Goal: Task Accomplishment & Management: Complete application form

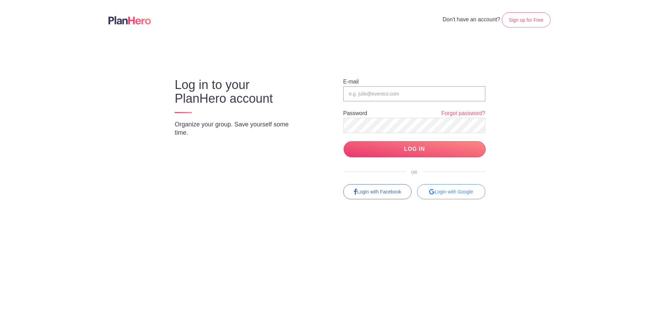
click at [386, 95] on input "email" at bounding box center [414, 93] width 142 height 15
type input "[PERSON_NAME][EMAIL_ADDRESS][DOMAIN_NAME]"
click at [405, 149] on input "LOG IN" at bounding box center [415, 149] width 142 height 16
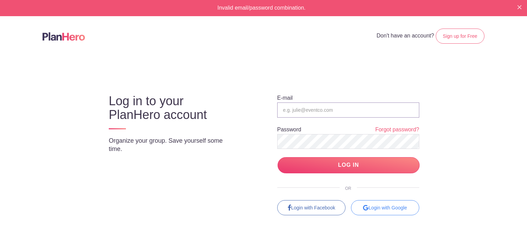
click at [317, 111] on input "email" at bounding box center [348, 109] width 142 height 15
paste input "3 4 4 3"
type input "3 4 4 3"
drag, startPoint x: 305, startPoint y: 110, endPoint x: 255, endPoint y: 118, distance: 50.0
click at [255, 118] on div "E-mail 3 4 4 3 Password Forgot password? LOG IN OR Login with Facebook Login wi…" at bounding box center [343, 148] width 182 height 133
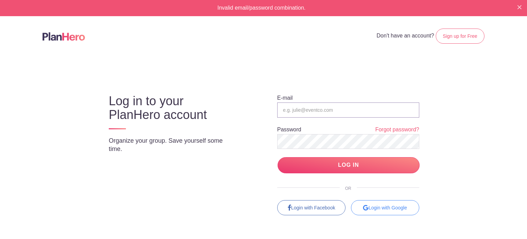
type input "Kenny@teacherwines.com"
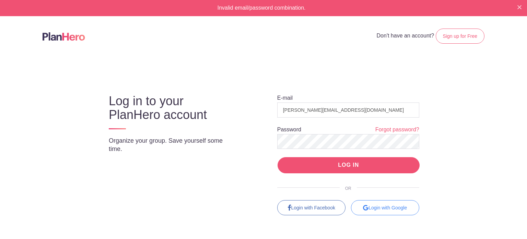
click at [332, 161] on input "LOG IN" at bounding box center [349, 165] width 142 height 16
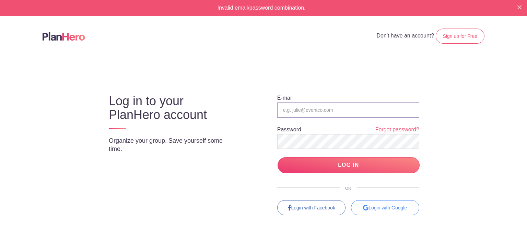
click at [315, 108] on input "email" at bounding box center [348, 109] width 142 height 15
type input "[PERSON_NAME][EMAIL_ADDRESS][DOMAIN_NAME]"
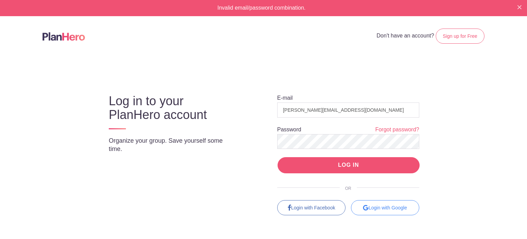
click at [331, 163] on input "LOG IN" at bounding box center [349, 165] width 142 height 16
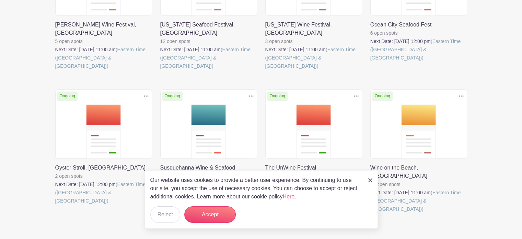
scroll to position [335, 0]
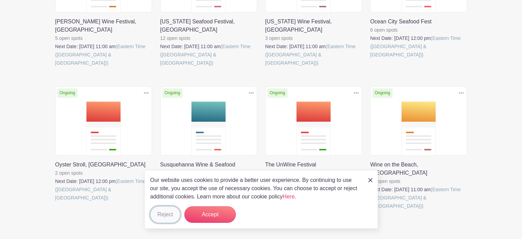
click at [168, 213] on button "Reject" at bounding box center [165, 214] width 30 height 16
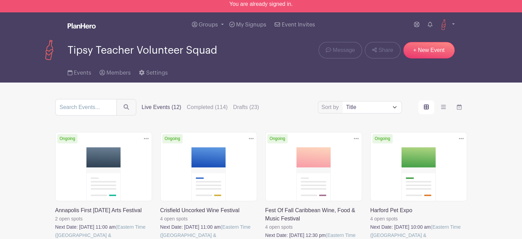
scroll to position [0, 0]
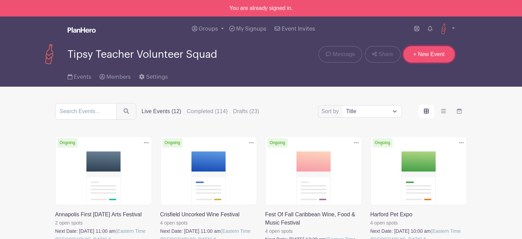
click at [431, 52] on link "+ New Event" at bounding box center [428, 54] width 51 height 16
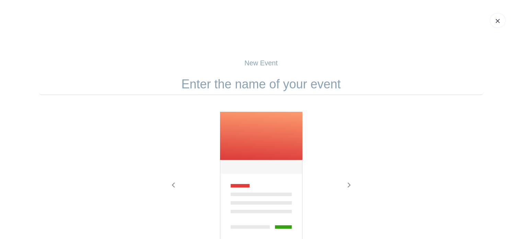
click at [215, 72] on div "New Event Previous Next" at bounding box center [261, 179] width 445 height 242
click at [227, 86] on input "text" at bounding box center [261, 83] width 445 height 21
paste input "Savor Bowie"
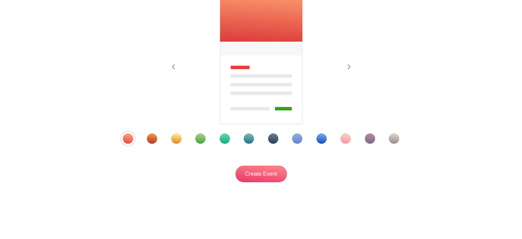
scroll to position [120, 0]
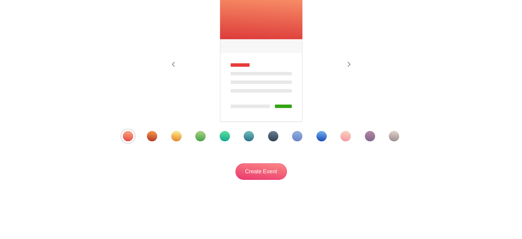
type input "Savor Bowie"
click at [224, 138] on div "Template 5" at bounding box center [225, 136] width 10 height 10
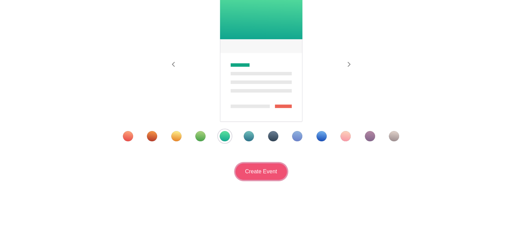
click at [263, 175] on input "Create Event" at bounding box center [260, 171] width 51 height 16
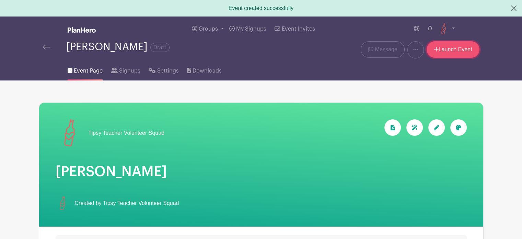
click at [454, 49] on link "Launch Event" at bounding box center [453, 49] width 53 height 16
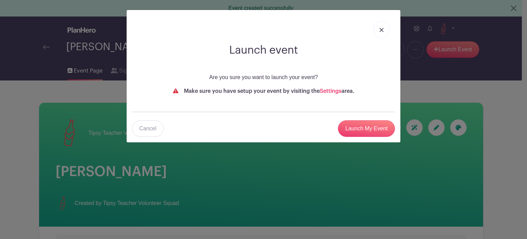
click at [386, 28] on link at bounding box center [382, 29] width 16 height 17
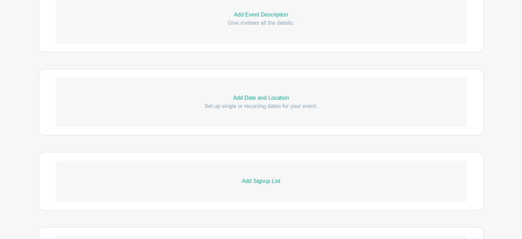
scroll to position [172, 0]
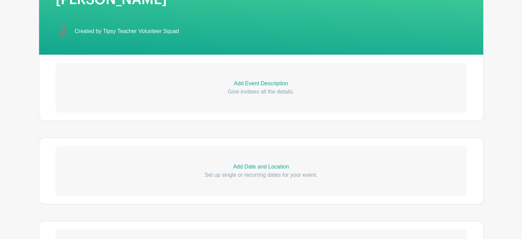
click at [256, 83] on p "Add Event Description" at bounding box center [261, 83] width 411 height 8
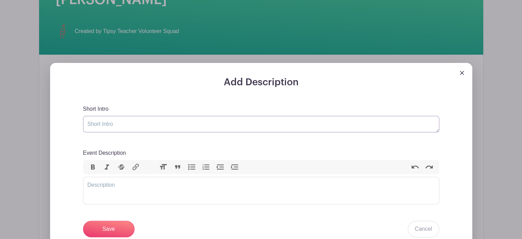
click at [146, 128] on textarea "Short Intro" at bounding box center [261, 124] width 356 height 16
paste textarea "Join us for two days of complimentary wine tastings! Great food and wine vendor…"
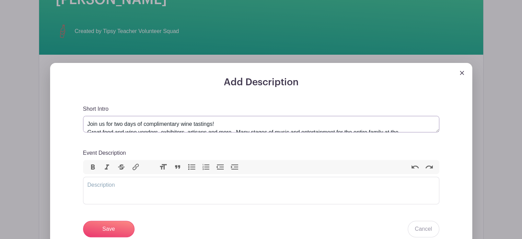
scroll to position [11, 0]
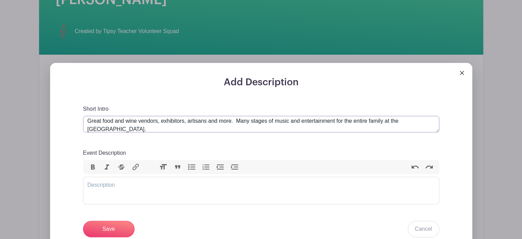
type textarea "Join us for two days of complimentary wine tastings! Great food and wine vendor…"
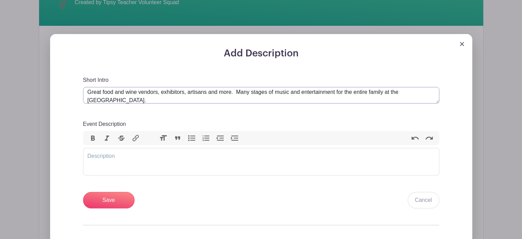
scroll to position [240, 0]
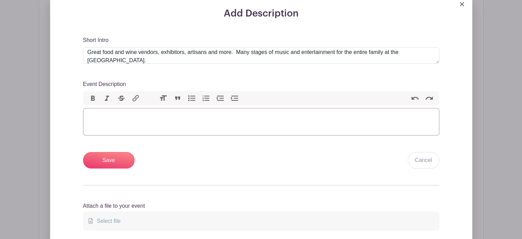
click at [179, 117] on trix-editor "Event Description" at bounding box center [261, 121] width 356 height 27
paste trix-editor "<div><em>Savor Bowie Fall 2025 Food, Wine and Music Festival </em>is a fundrais…"
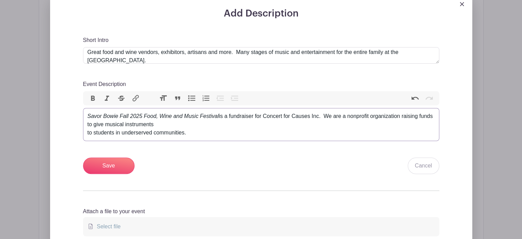
click at [88, 132] on div "to students in underserved communities." at bounding box center [261, 132] width 347 height 8
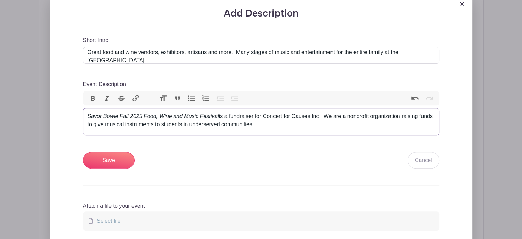
click at [357, 117] on div "Savor Bowie Fall 2025 Food, Wine and Music Festival is a fundraiser for Concert…" at bounding box center [261, 120] width 347 height 16
type trix-editor "<div><em>Savor Bowie Fall 2025 Food, Wine and Music Festival </em>is a fundrais…"
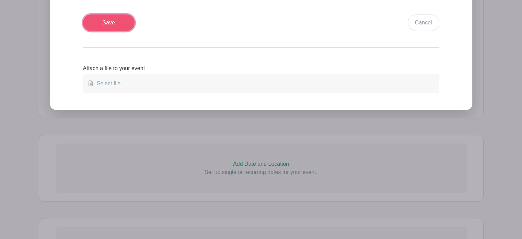
click at [96, 25] on input "Save" at bounding box center [108, 22] width 51 height 16
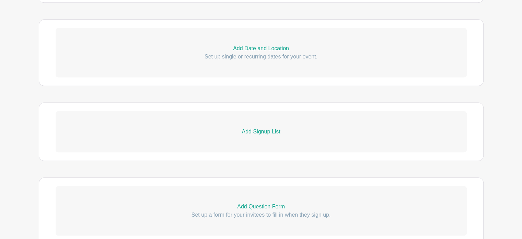
scroll to position [398, 0]
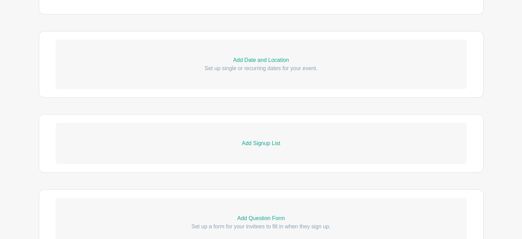
click at [258, 54] on link "Add Date and Location Set up single or recurring dates for your event." at bounding box center [261, 63] width 411 height 49
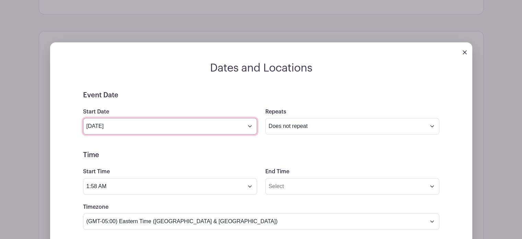
click at [121, 126] on input "Aug 19 2025" at bounding box center [170, 126] width 174 height 16
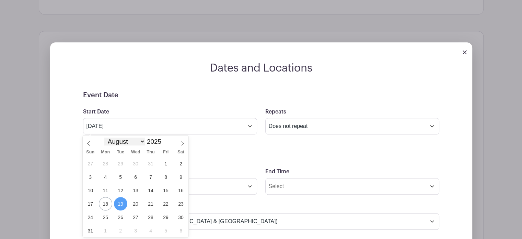
click at [118, 140] on select "January February March April May June July August September October November De…" at bounding box center [124, 141] width 40 height 8
select select "9"
click at [104, 137] on select "January February March April May June July August September October November De…" at bounding box center [124, 141] width 40 height 8
click at [182, 179] on span "11" at bounding box center [180, 176] width 13 height 13
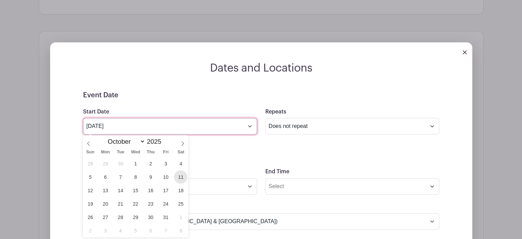
type input "Oct 11 2025"
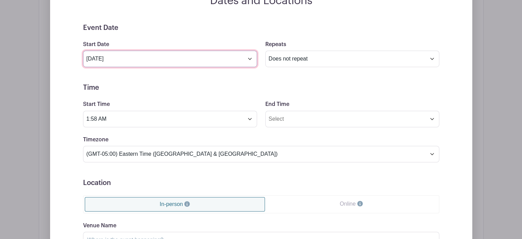
scroll to position [467, 0]
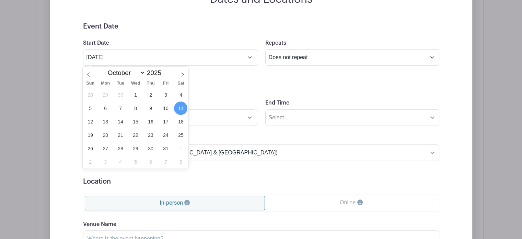
click at [207, 138] on div "Timezone (GMT-12:00) International Date Line West (GMT-11:00) American Samoa (G…" at bounding box center [261, 147] width 364 height 27
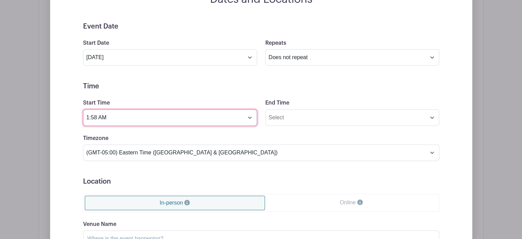
click at [213, 112] on input "1:58 AM" at bounding box center [170, 117] width 174 height 16
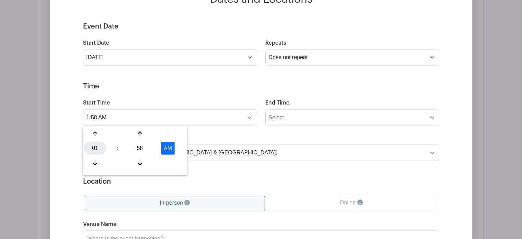
click at [94, 148] on div "01" at bounding box center [95, 147] width 22 height 13
click at [171, 160] on div "11" at bounding box center [171, 162] width 23 height 13
click at [143, 149] on div "58" at bounding box center [140, 147] width 22 height 13
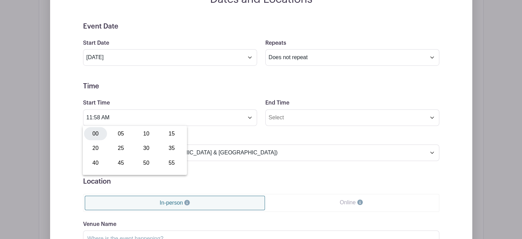
click at [85, 135] on div "00" at bounding box center [95, 133] width 23 height 13
type input "11:00 AM"
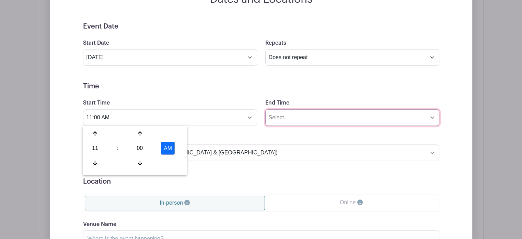
click at [313, 116] on input "End Time" at bounding box center [352, 117] width 174 height 16
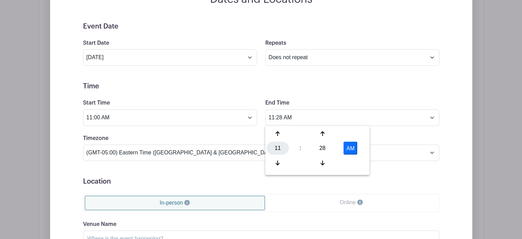
click at [273, 148] on div "11" at bounding box center [278, 147] width 22 height 13
click at [328, 150] on div "06" at bounding box center [328, 147] width 23 height 13
click at [316, 147] on div "28" at bounding box center [322, 147] width 22 height 13
click at [281, 139] on div "00" at bounding box center [278, 133] width 23 height 13
click at [344, 148] on button "AM" at bounding box center [351, 147] width 14 height 13
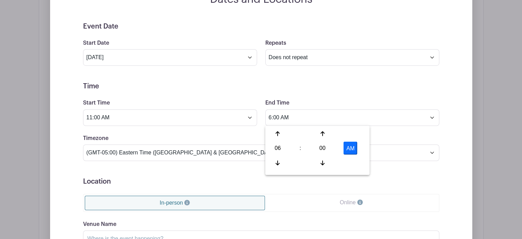
type input "6:00 PM"
click at [306, 94] on form "Event Date Start Date Oct 11 2025 Repeats Does not repeat Daily Weekly Monthly …" at bounding box center [261, 176] width 356 height 309
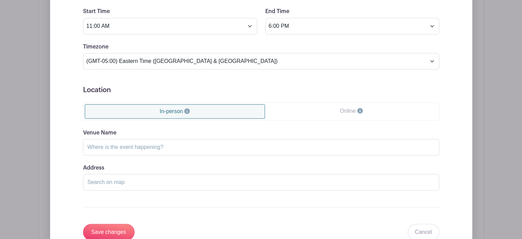
scroll to position [570, 0]
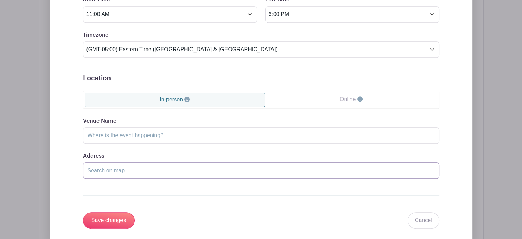
click at [169, 170] on input "Address" at bounding box center [261, 170] width 356 height 16
paste input "Bowie Town Center 15606 Emerald Way, Bowie, MD 20716"
type input "Bowie Town Center 15606 Emerald Way, Bowie, MD 20716"
click at [160, 134] on input "Venue Name" at bounding box center [261, 135] width 356 height 16
paste input "Bowie"
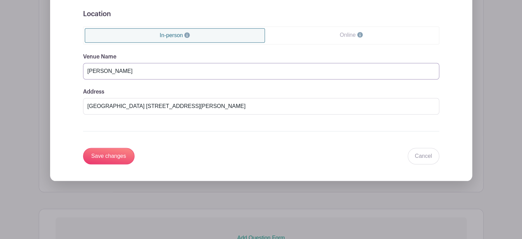
scroll to position [638, 0]
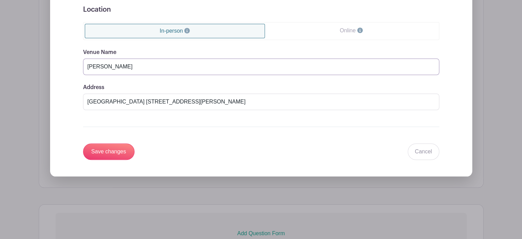
type input "Bowie"
click at [244, 99] on input "Bowie Town Center 15606 Emerald Way, Bowie, MD 20716" at bounding box center [261, 101] width 356 height 16
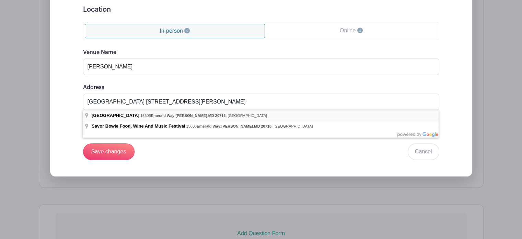
type input "Bowie Town Center, 15606 Emerald Way, Bowie, MD 20716, USA"
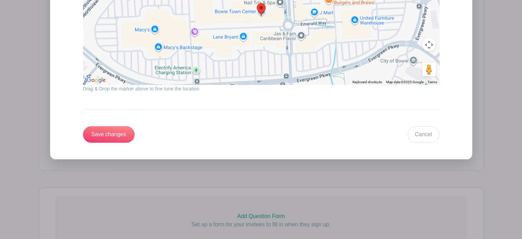
scroll to position [810, 0]
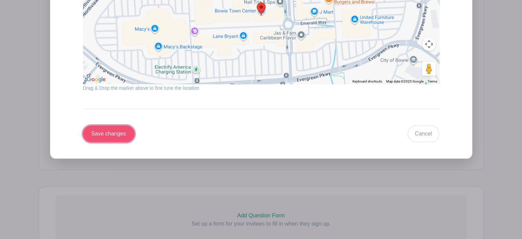
click at [128, 131] on input "Save changes" at bounding box center [108, 133] width 51 height 16
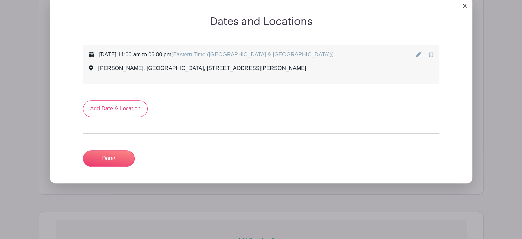
scroll to position [402, 0]
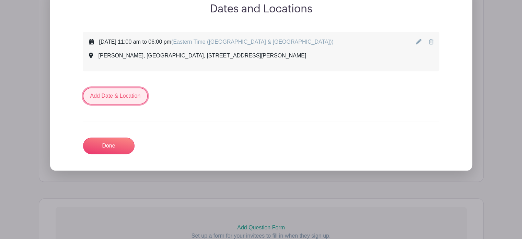
click at [126, 96] on link "Add Date & Location" at bounding box center [115, 96] width 65 height 16
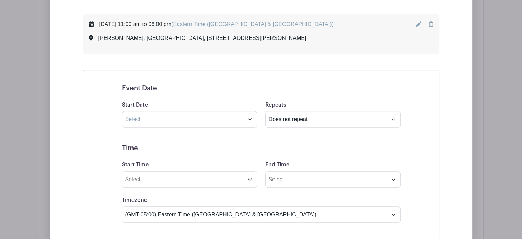
scroll to position [437, 0]
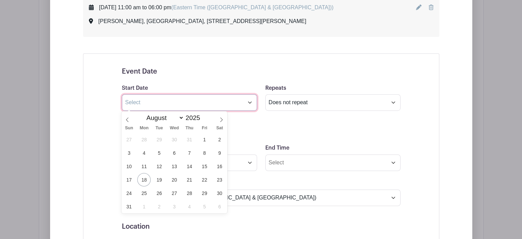
click at [178, 103] on input "text" at bounding box center [189, 102] width 135 height 16
click at [159, 116] on select "January February March April May June July August September October November De…" at bounding box center [163, 118] width 40 height 8
select select "9"
click at [143, 114] on select "January February March April May June July August September October November De…" at bounding box center [163, 118] width 40 height 8
click at [129, 165] on span "12" at bounding box center [128, 165] width 13 height 13
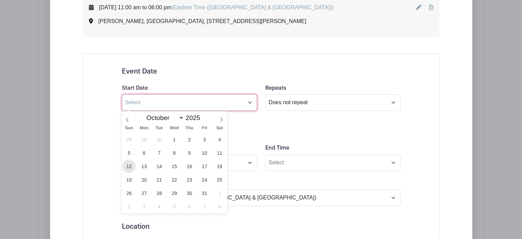
type input "Oct 12 2025"
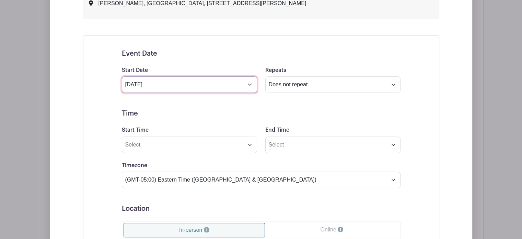
scroll to position [471, 0]
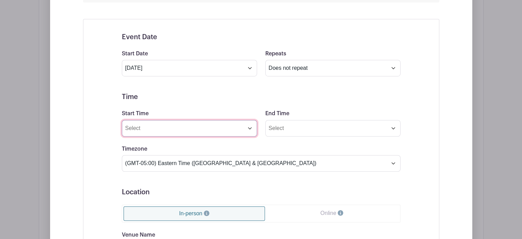
click at [152, 125] on input "Start Time" at bounding box center [189, 128] width 135 height 16
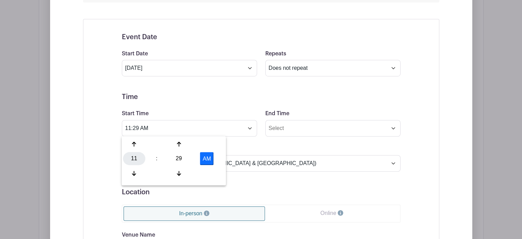
click at [135, 160] on div "11" at bounding box center [134, 158] width 22 height 13
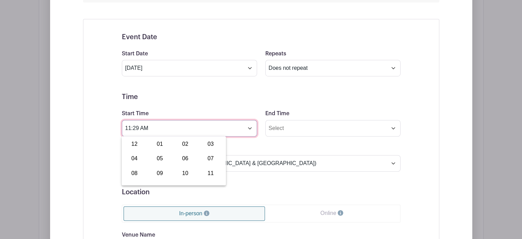
click at [162, 127] on input "11:29 AM" at bounding box center [189, 128] width 135 height 16
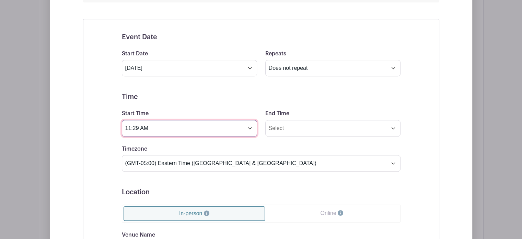
click at [132, 127] on input "11:29 AM" at bounding box center [189, 128] width 135 height 16
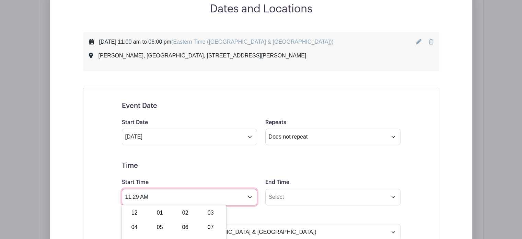
scroll to position [437, 0]
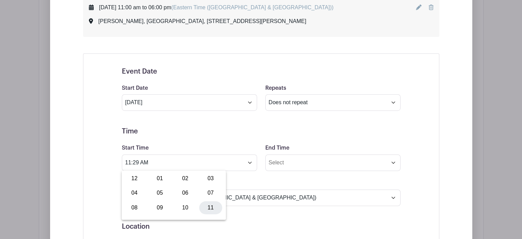
click at [210, 206] on div "11" at bounding box center [210, 207] width 23 height 13
click at [173, 193] on div "29" at bounding box center [179, 192] width 22 height 13
click at [137, 179] on div "00" at bounding box center [134, 178] width 23 height 13
type input "11:00 AM"
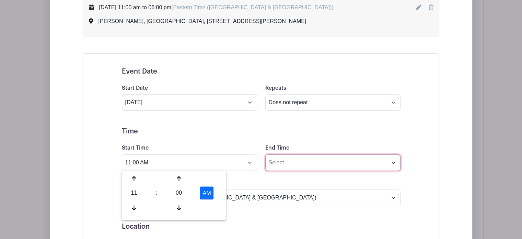
click at [311, 166] on input "End Time" at bounding box center [332, 162] width 135 height 16
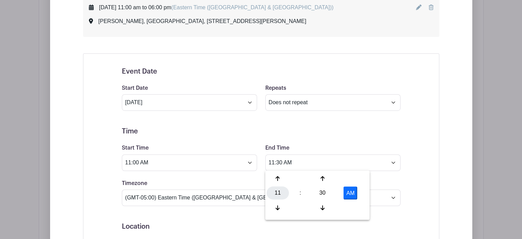
click at [282, 189] on div "11" at bounding box center [278, 192] width 22 height 13
click at [329, 193] on div "06" at bounding box center [328, 192] width 23 height 13
click at [322, 194] on div "30" at bounding box center [322, 192] width 22 height 13
click at [283, 182] on div "00" at bounding box center [278, 178] width 23 height 13
click at [355, 195] on button "AM" at bounding box center [351, 192] width 14 height 13
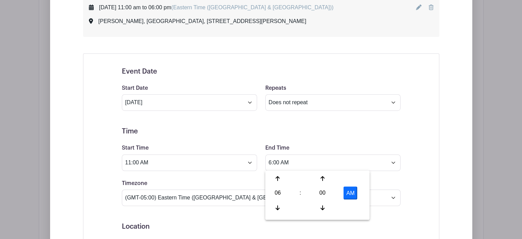
type input "6:00 PM"
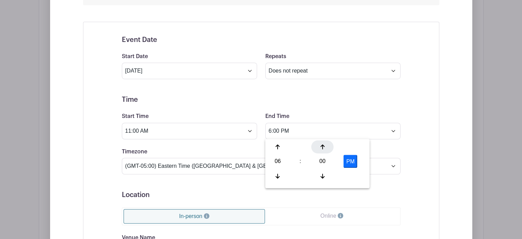
scroll to position [505, 0]
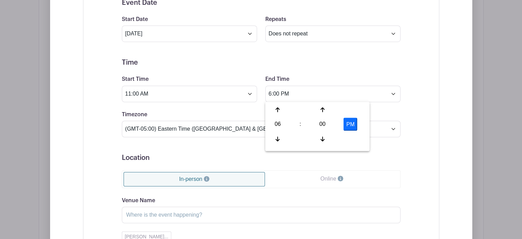
click at [263, 105] on form "Event Date Start Date Oct 12 2025 Repeats Does not repeat Daily Weekly Monthly …" at bounding box center [261, 163] width 279 height 328
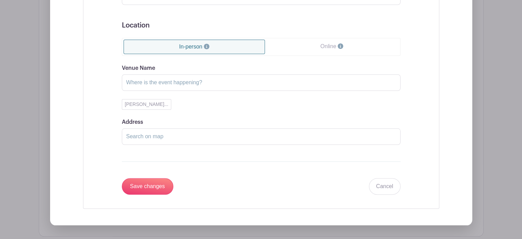
scroll to position [642, 0]
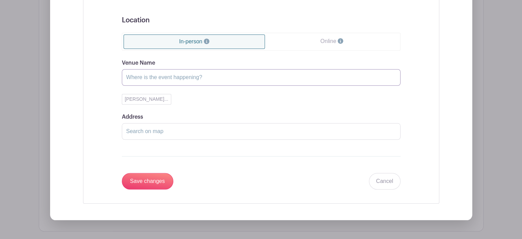
click at [168, 77] on input "Venue Name" at bounding box center [261, 77] width 279 height 16
type input "Bowie"
click at [151, 126] on input "Address" at bounding box center [261, 131] width 279 height 16
click at [149, 126] on input "Address" at bounding box center [261, 131] width 279 height 16
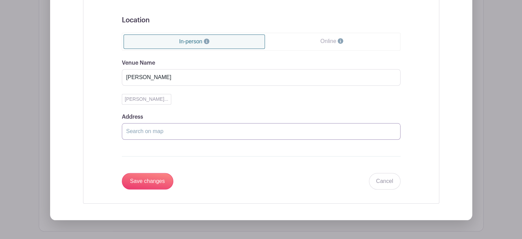
paste input "Bowie"
type input "Bowie"
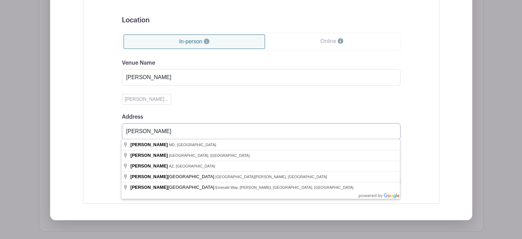
drag, startPoint x: 164, startPoint y: 132, endPoint x: 112, endPoint y: 136, distance: 52.4
click at [112, 136] on div "Event Date Start Date Oct 12 2025 Repeats Does not repeat Daily Weekly Monthly …" at bounding box center [261, 25] width 312 height 344
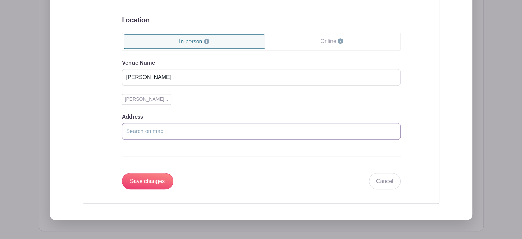
paste input "Bowie Town Center 15606 Emerald Way, Bowie, MD 20716"
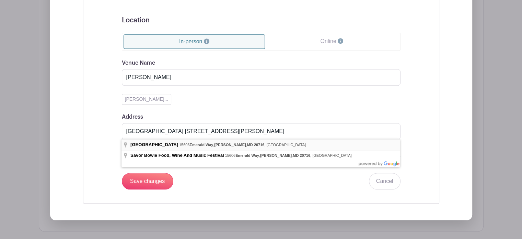
type input "Bowie Town Center, 15606 Emerald Way, Bowie, MD 20716, USA"
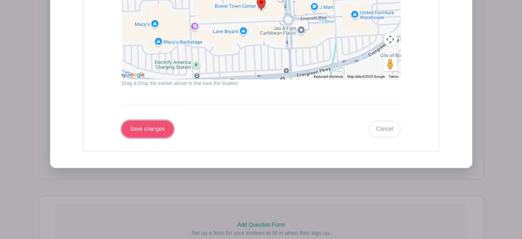
click at [160, 125] on input "Save changes" at bounding box center [147, 128] width 51 height 16
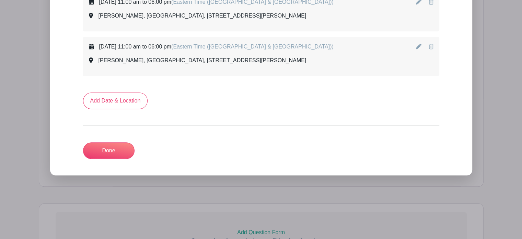
scroll to position [481, 0]
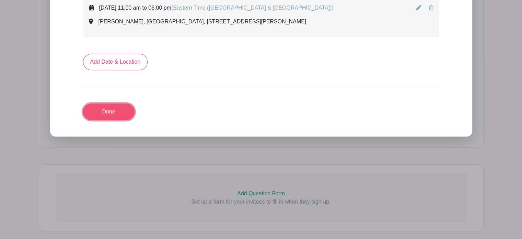
click at [119, 115] on link "Done" at bounding box center [108, 111] width 51 height 16
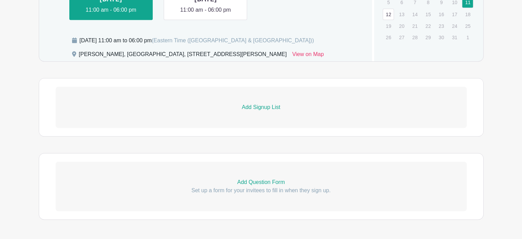
scroll to position [427, 0]
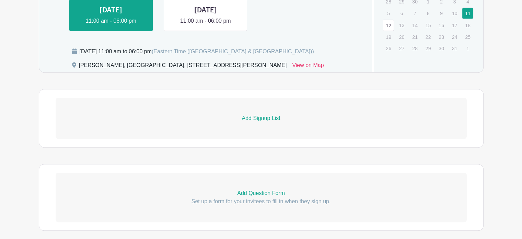
click at [256, 118] on p "Add Signup List" at bounding box center [261, 118] width 411 height 8
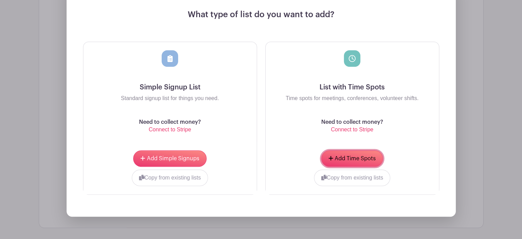
click at [347, 153] on button "Add Time Spots" at bounding box center [352, 158] width 62 height 16
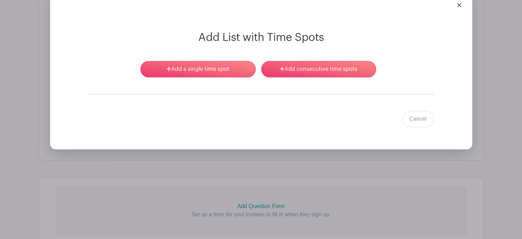
scroll to position [551, 0]
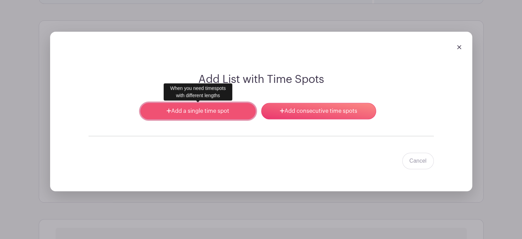
click at [222, 109] on link "Add a single time spot" at bounding box center [197, 111] width 115 height 16
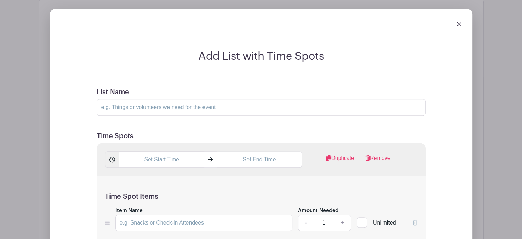
scroll to position [619, 0]
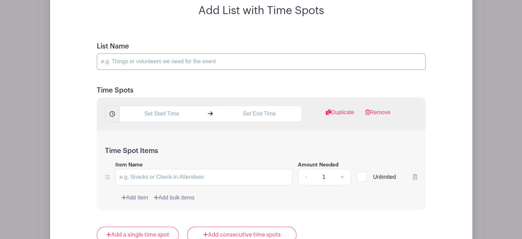
click at [148, 60] on input "List Name" at bounding box center [261, 61] width 329 height 16
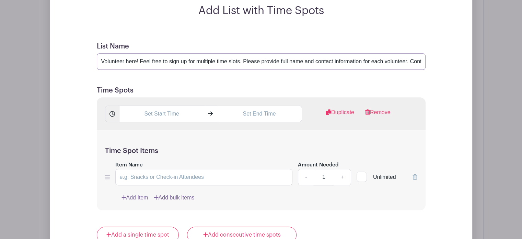
click at [368, 60] on input "Volunteer here! Feel free to sign up for multiple time slots. Please provide fu…" at bounding box center [261, 61] width 329 height 16
drag, startPoint x: 359, startPoint y: 59, endPoint x: 382, endPoint y: 60, distance: 23.0
click at [382, 60] on input "Volunteer here! Feel free to sign up for multiple time slots. Please provide fu…" at bounding box center [261, 61] width 329 height 16
paste input "Danielle"
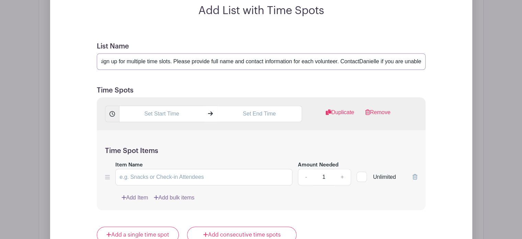
click at [359, 59] on input "Volunteer here! Feel free to sign up for multiple time slots. Please provide fu…" at bounding box center [261, 61] width 329 height 16
click at [389, 58] on input "Volunteer here! Feel free to sign up for multiple time slots. Please provide fu…" at bounding box center [261, 61] width 329 height 16
drag, startPoint x: 386, startPoint y: 60, endPoint x: 421, endPoint y: 57, distance: 34.8
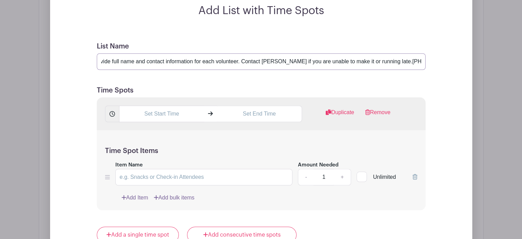
click at [421, 57] on input "Volunteer here! Feel free to sign up for multiple time slots. Please provide fu…" at bounding box center [261, 61] width 329 height 16
paste input "43-910-2552"
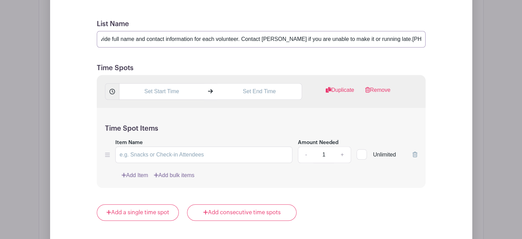
scroll to position [653, 0]
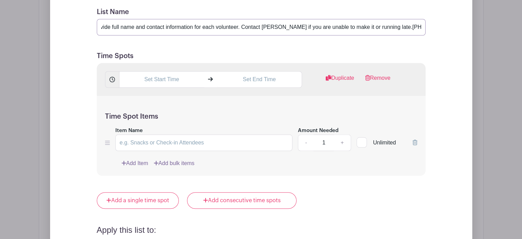
type input "Volunteer here! Feel free to sign up for multiple time slots. Please provide fu…"
click at [176, 80] on input "text" at bounding box center [161, 79] width 85 height 16
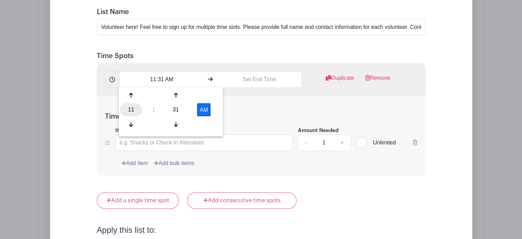
click at [134, 112] on div "11" at bounding box center [131, 109] width 22 height 13
click at [185, 120] on div "10" at bounding box center [182, 123] width 23 height 13
click at [177, 111] on div "31" at bounding box center [176, 109] width 22 height 13
click at [158, 126] on div "45" at bounding box center [157, 123] width 23 height 13
type input "10:45 AM"
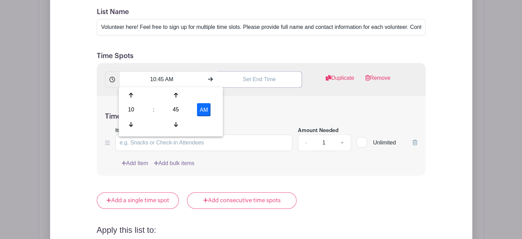
click at [262, 78] on input "text" at bounding box center [259, 79] width 85 height 16
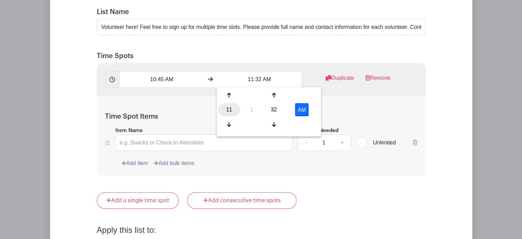
click at [228, 111] on div "11" at bounding box center [229, 109] width 22 height 13
click at [282, 95] on div "02" at bounding box center [280, 95] width 23 height 13
click at [273, 111] on div "32" at bounding box center [274, 109] width 22 height 13
click at [278, 108] on div "30" at bounding box center [280, 109] width 23 height 13
click at [304, 107] on button "AM" at bounding box center [302, 109] width 14 height 13
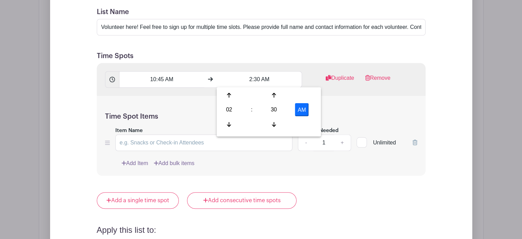
type input "2:30 PM"
click at [283, 53] on h5 "Time Spots" at bounding box center [261, 56] width 329 height 8
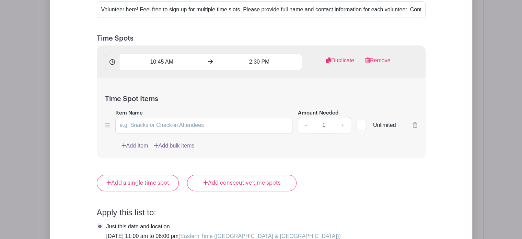
scroll to position [688, 0]
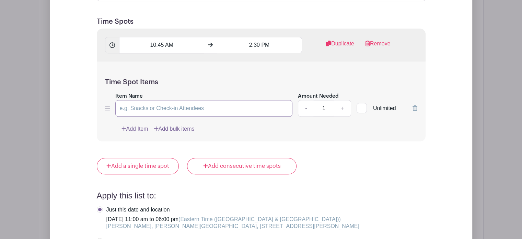
click at [176, 108] on input "Item Name" at bounding box center [203, 108] width 177 height 16
type input "pour wine"
click at [344, 105] on link "+" at bounding box center [342, 108] width 17 height 16
type input "2"
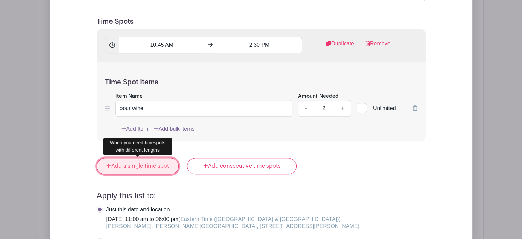
click at [133, 169] on link "Add a single time spot" at bounding box center [138, 166] width 82 height 16
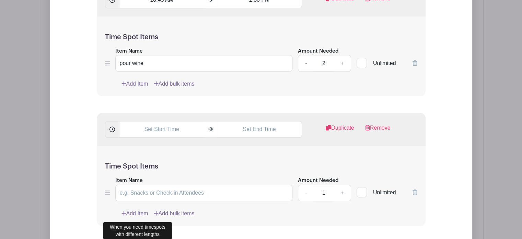
scroll to position [667, 0]
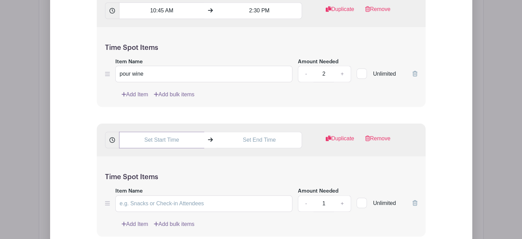
click at [175, 138] on input "text" at bounding box center [161, 139] width 85 height 16
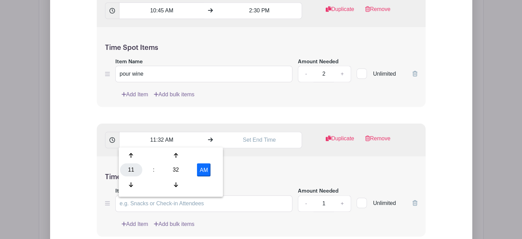
click at [137, 170] on div "11" at bounding box center [131, 169] width 22 height 13
click at [174, 156] on div "02" at bounding box center [182, 155] width 23 height 13
click at [174, 168] on div "32" at bounding box center [176, 169] width 22 height 13
click at [206, 150] on div "15" at bounding box center [207, 155] width 23 height 13
click at [202, 169] on button "AM" at bounding box center [204, 169] width 14 height 13
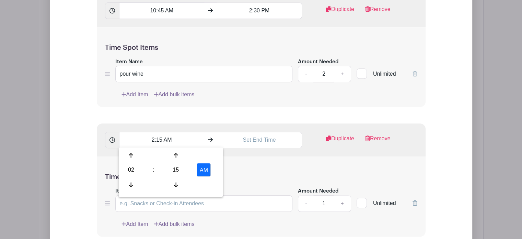
type input "2:15 PM"
click at [253, 140] on input "text" at bounding box center [259, 139] width 85 height 16
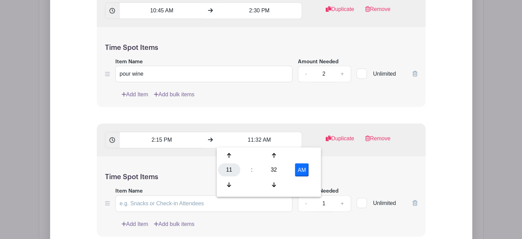
click at [228, 171] on div "11" at bounding box center [229, 169] width 22 height 13
click at [277, 170] on div "06" at bounding box center [280, 169] width 23 height 13
click at [277, 169] on div "32" at bounding box center [274, 169] width 22 height 13
click at [230, 155] on div "00" at bounding box center [229, 155] width 23 height 13
click at [299, 166] on button "AM" at bounding box center [302, 169] width 14 height 13
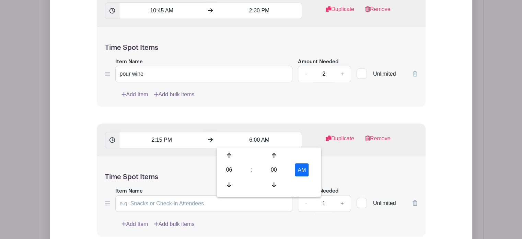
type input "6:00 PM"
click at [280, 117] on form "List Name Volunteer here! Feel free to sign up for multiple time slots. Please …" at bounding box center [261, 188] width 345 height 515
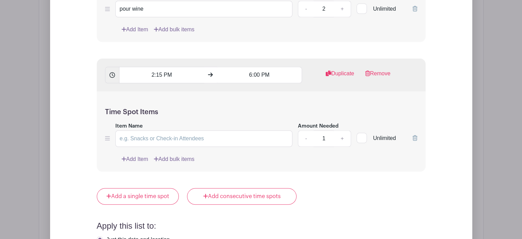
scroll to position [736, 0]
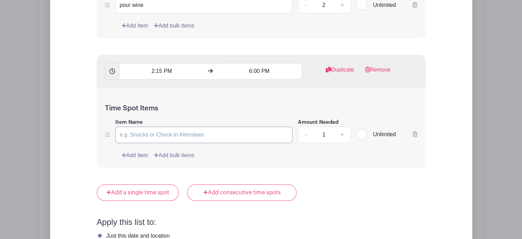
click at [211, 137] on input "Item Name" at bounding box center [203, 134] width 177 height 16
type input "pour wine"
click at [344, 134] on link "+" at bounding box center [342, 134] width 17 height 16
type input "2"
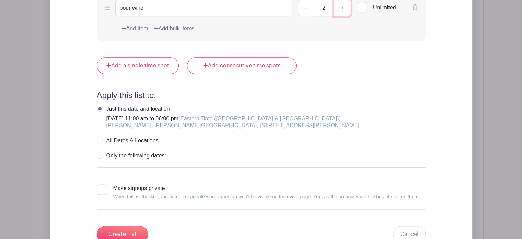
scroll to position [873, 0]
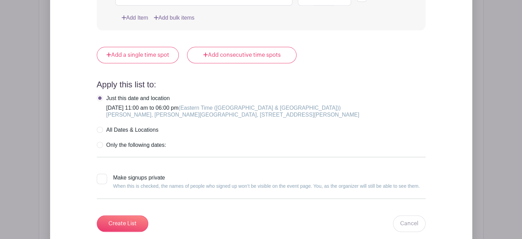
click at [101, 127] on label "All Dates & Locations" at bounding box center [128, 129] width 62 height 7
radio input "true"
click at [101, 179] on div at bounding box center [102, 178] width 10 height 10
click at [101, 178] on input "Make signups private When this is checked, the names of people who signed up wo…" at bounding box center [99, 175] width 4 height 4
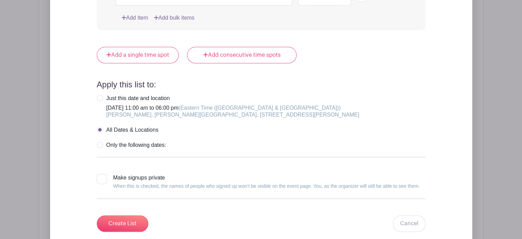
checkbox input "true"
click at [125, 217] on input "Create List" at bounding box center [122, 223] width 51 height 16
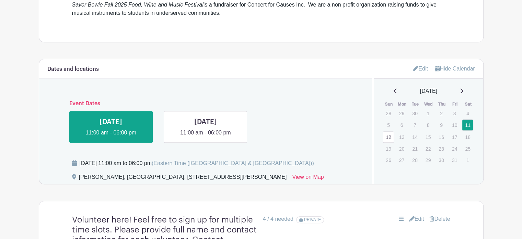
scroll to position [410, 0]
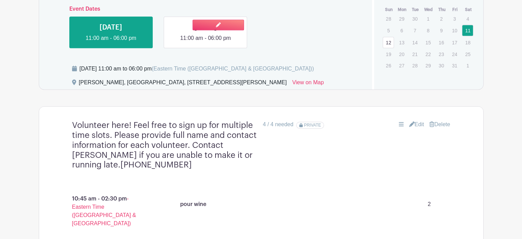
click at [206, 42] on link at bounding box center [206, 42] width 0 height 0
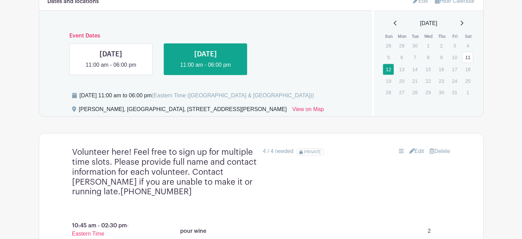
scroll to position [375, 0]
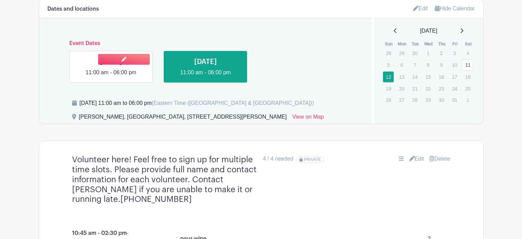
click at [111, 77] on link at bounding box center [111, 77] width 0 height 0
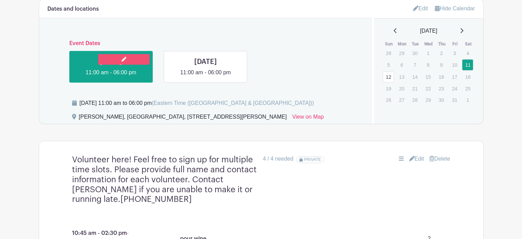
click at [132, 45] on h6 "Event Dates" at bounding box center [206, 43] width 284 height 7
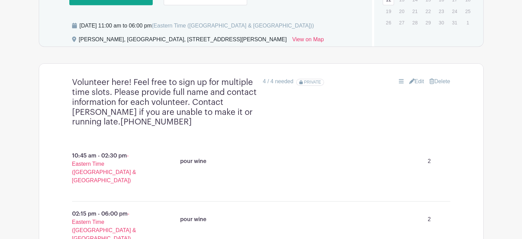
scroll to position [513, 0]
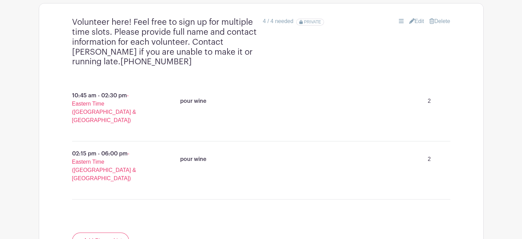
click at [418, 18] on link "Edit" at bounding box center [416, 21] width 15 height 8
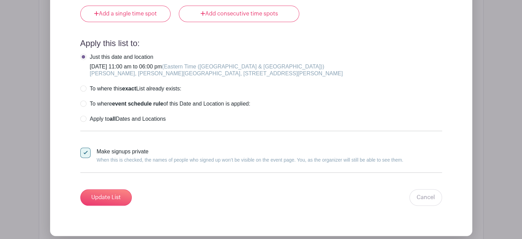
scroll to position [882, 0]
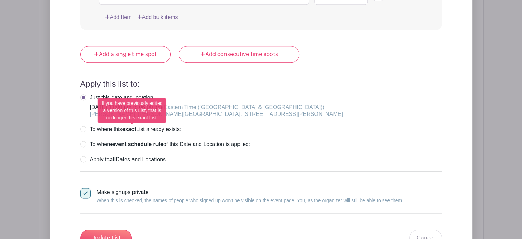
click at [83, 129] on label "To where this exact List already exists:" at bounding box center [130, 129] width 101 height 7
radio input "true"
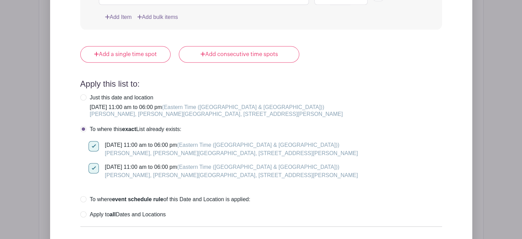
click at [81, 95] on label "Just this date and location Saturday, October 11, 2025 at 11:00 am to 06:00 pm …" at bounding box center [211, 105] width 263 height 23
radio input "true"
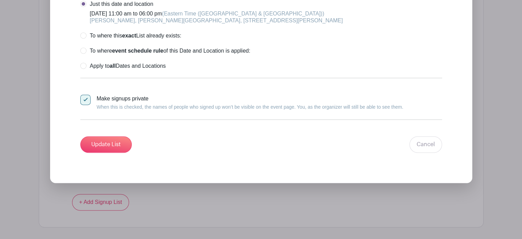
scroll to position [985, 0]
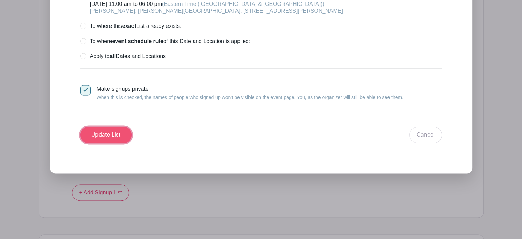
click at [108, 129] on input "Update List" at bounding box center [105, 134] width 51 height 16
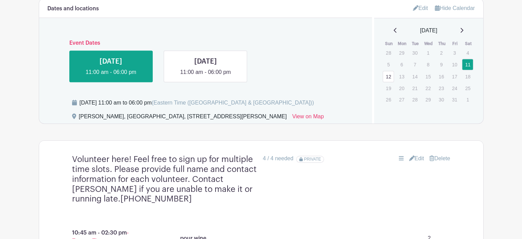
scroll to position [341, 0]
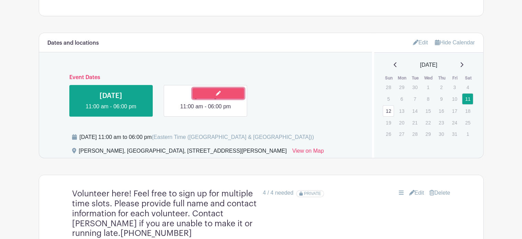
click at [230, 95] on link at bounding box center [218, 93] width 51 height 11
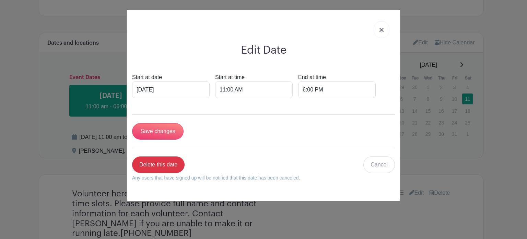
click at [379, 31] on link at bounding box center [382, 29] width 16 height 17
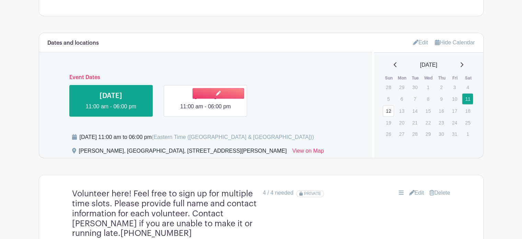
click at [206, 111] on link at bounding box center [206, 111] width 0 height 0
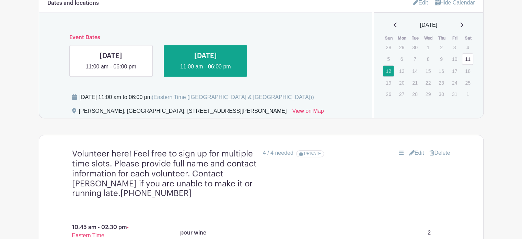
scroll to position [410, 0]
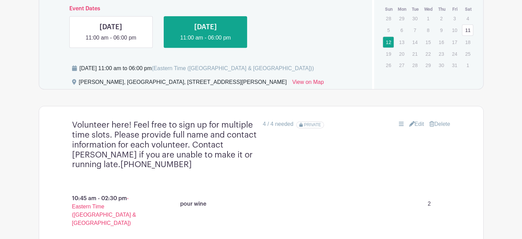
click at [420, 120] on link "Edit" at bounding box center [416, 124] width 15 height 8
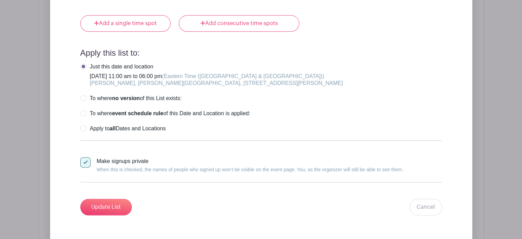
scroll to position [925, 0]
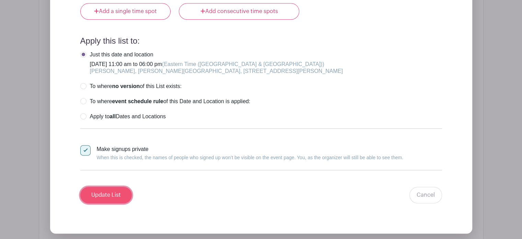
click at [117, 194] on input "Update List" at bounding box center [105, 194] width 51 height 16
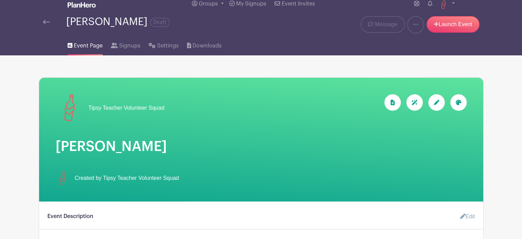
scroll to position [0, 0]
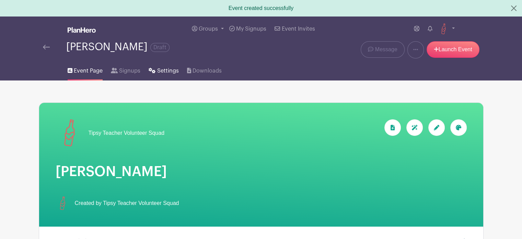
click at [162, 71] on span "Settings" at bounding box center [168, 71] width 22 height 8
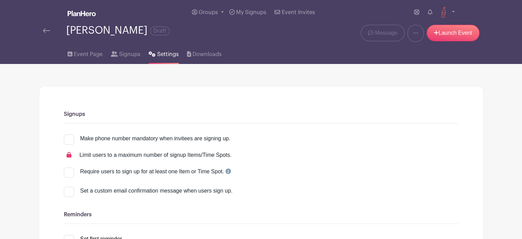
click at [71, 138] on div at bounding box center [69, 139] width 10 height 10
click at [68, 138] on input "Make phone number mandatory when invitees are signing up." at bounding box center [66, 136] width 4 height 4
checkbox input "true"
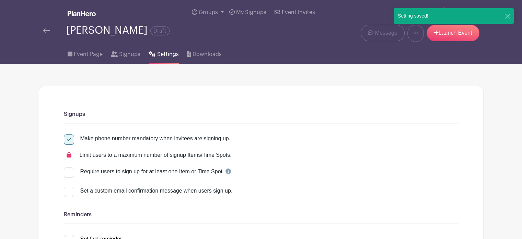
click at [70, 195] on div at bounding box center [69, 191] width 10 height 10
click at [68, 191] on input "Set a custom email confirmation message when users sign up." at bounding box center [66, 188] width 4 height 4
checkbox input "true"
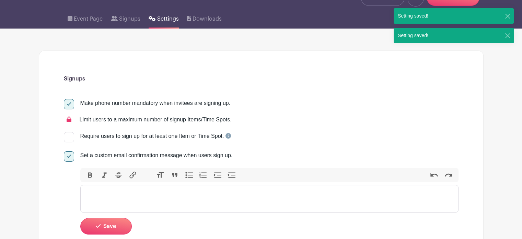
scroll to position [69, 0]
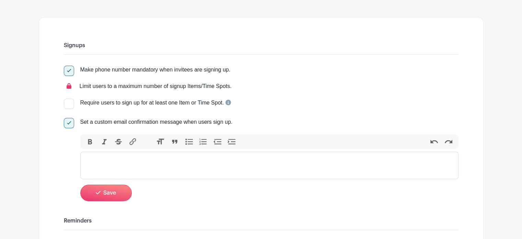
click at [136, 166] on trix-editor at bounding box center [269, 164] width 378 height 27
paste trix-editor "<div>Thank you for Volunteering with Tipsy Teacher and supporting our mission o…"
type trix-editor "<div>Thank you for Volunteering with Tipsy Teacher and supporting our mission o…"
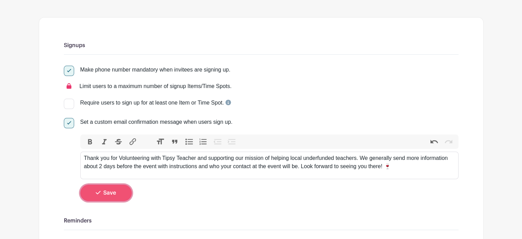
click at [117, 192] on button "Save" at bounding box center [105, 192] width 51 height 16
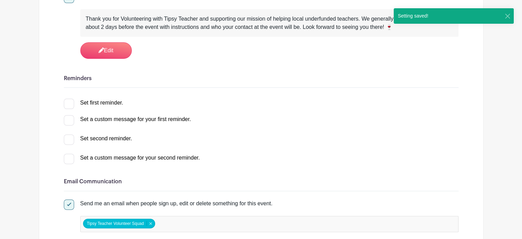
scroll to position [206, 0]
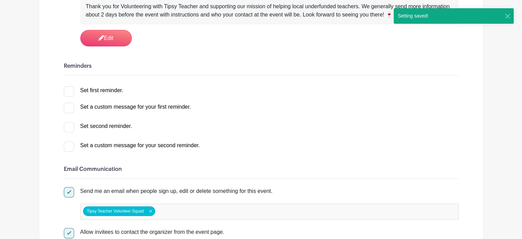
click at [71, 90] on div at bounding box center [69, 91] width 10 height 10
click at [68, 90] on input "Set first reminder." at bounding box center [66, 88] width 4 height 4
checkbox input "true"
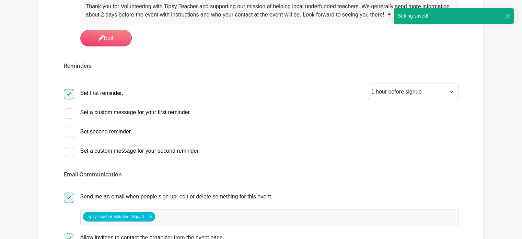
click at [72, 113] on div at bounding box center [69, 113] width 10 height 10
click at [68, 113] on input "Set a custom message for your first reminder." at bounding box center [66, 110] width 4 height 4
checkbox input "true"
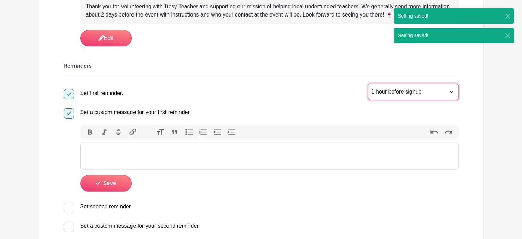
click at [450, 90] on select "1 hour before signup 2 hours before signup 3 hours before signup 4 hours before…" at bounding box center [413, 91] width 91 height 16
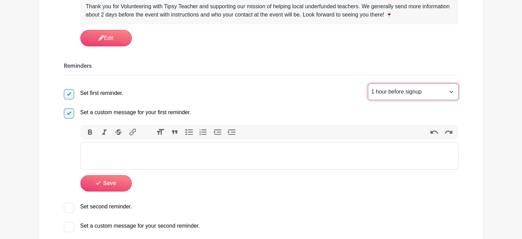
select select "48"
click at [368, 84] on select "1 hour before signup 2 hours before signup 3 hours before signup 4 hours before…" at bounding box center [413, 91] width 91 height 16
click at [157, 147] on trix-editor at bounding box center [269, 155] width 378 height 27
paste trix-editor "<div>Hey there! Quick reminder: the event is only 2 days away now! 🍷 We're so e…"
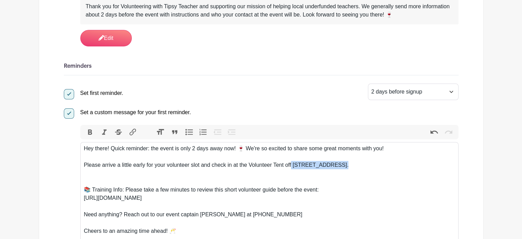
drag, startPoint x: 291, startPoint y: 162, endPoint x: 341, endPoint y: 170, distance: 50.7
click at [341, 170] on trix-editor "Hey there! Quick reminder: the event is only 2 days away now! 🍷 We're so excite…" at bounding box center [269, 206] width 378 height 129
paste trix-editor "<div>Hey there! Quick reminder: the event is only 2 days away now! 🍷 We're so e…"
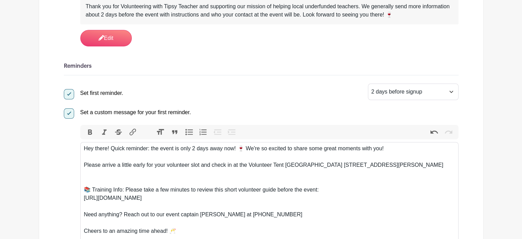
click at [292, 163] on div "Please arrive a little early for your volunteer slot and check in at the Volunt…" at bounding box center [269, 165] width 371 height 8
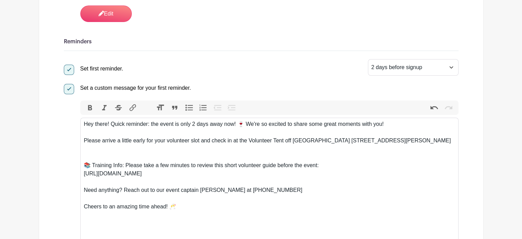
scroll to position [240, 0]
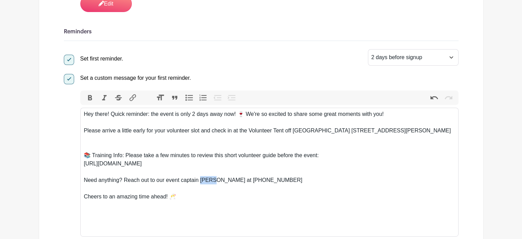
drag, startPoint x: 200, startPoint y: 179, endPoint x: 213, endPoint y: 182, distance: 13.3
click at [213, 182] on div "Need anything? Reach out to our event captain [PERSON_NAME] at [PHONE_NUMBER]" at bounding box center [269, 180] width 371 height 8
paste trix-editor "<div>Hey there! Quick reminder: the event is only 2 days away now! 🍷 We're so e…"
drag, startPoint x: 231, startPoint y: 181, endPoint x: 286, endPoint y: 179, distance: 54.9
click at [286, 179] on div "Need anything? Reach out to our event captain Danielle at 1 410-271-8914" at bounding box center [269, 180] width 371 height 8
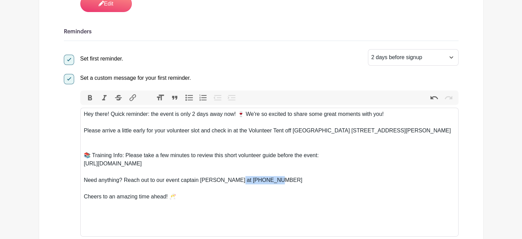
paste trix-editor "<div>Hey there! Quick reminder: the event is only 2 days away now! 🍷 We're so e…"
click at [230, 179] on div "Need anything? Reach out to our event captain Danielle at 1443-910-2552" at bounding box center [269, 180] width 371 height 8
type trix-editor "<div>Hey there! Quick reminder: the event is only 2 days away now! 🍷 We're so e…"
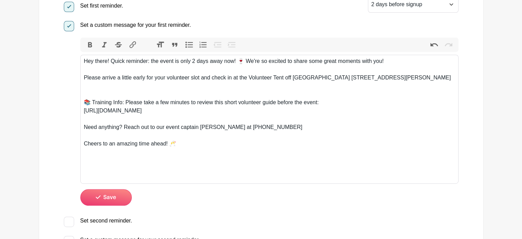
scroll to position [309, 0]
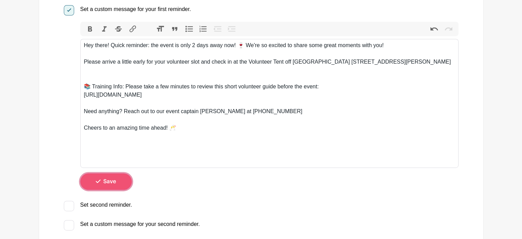
click at [117, 178] on button "Save" at bounding box center [105, 181] width 51 height 16
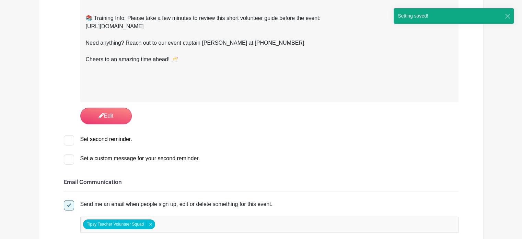
scroll to position [366, 0]
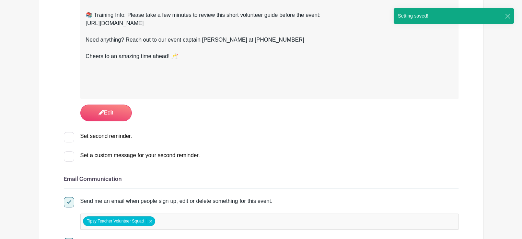
click at [71, 138] on div at bounding box center [69, 137] width 10 height 10
click at [68, 136] on input "Set second reminder." at bounding box center [66, 134] width 4 height 4
checkbox input "true"
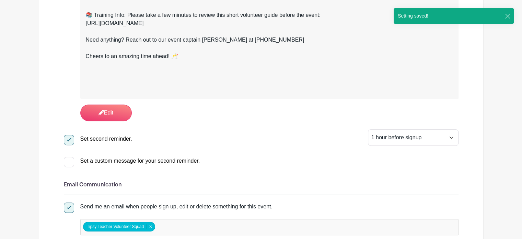
click at [71, 161] on div at bounding box center [69, 162] width 10 height 10
click at [68, 161] on input "Set a custom message for your second reminder." at bounding box center [66, 159] width 4 height 4
checkbox input "true"
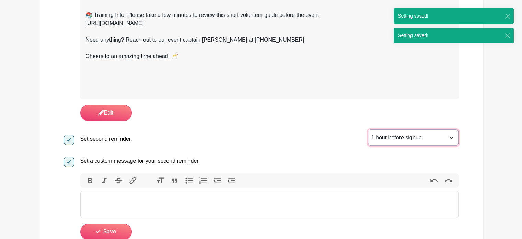
click at [416, 139] on select "1 hour before signup 2 hours before signup 3 hours before signup 4 hours before…" at bounding box center [413, 137] width 91 height 16
select select "3"
click at [368, 129] on select "1 hour before signup 2 hours before signup 3 hours before signup 4 hours before…" at bounding box center [413, 137] width 91 height 16
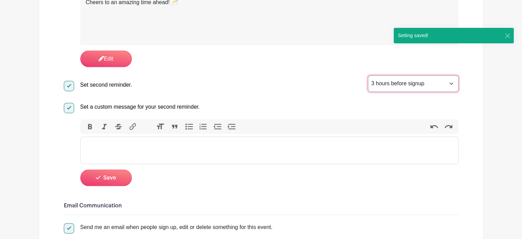
scroll to position [435, 0]
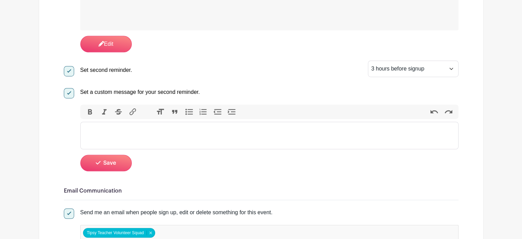
click at [214, 138] on trix-editor at bounding box center [269, 134] width 378 height 27
paste trix-editor "<div>Hey! Can you believe it? We're just 3 hours away from kicking off the even…"
type trix-editor "<div>Hey! Can you believe it? We're just 3 hours away from kicking off the even…"
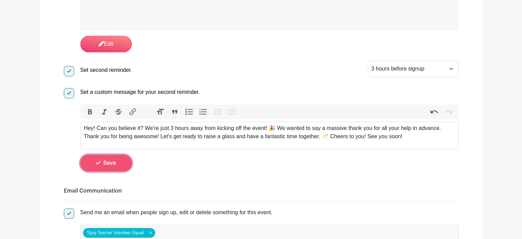
click at [119, 162] on button "Save" at bounding box center [105, 162] width 51 height 16
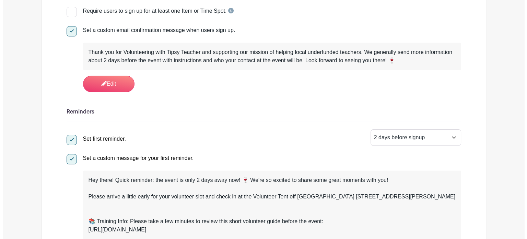
scroll to position [0, 0]
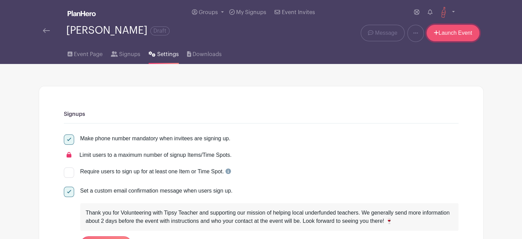
click at [459, 30] on link "Launch Event" at bounding box center [453, 33] width 53 height 16
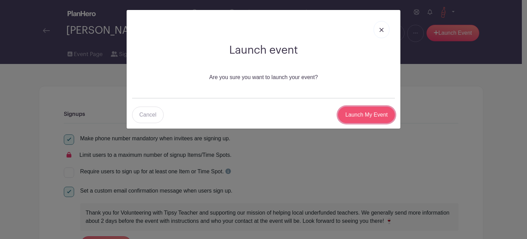
click at [370, 121] on input "Launch My Event" at bounding box center [366, 114] width 57 height 16
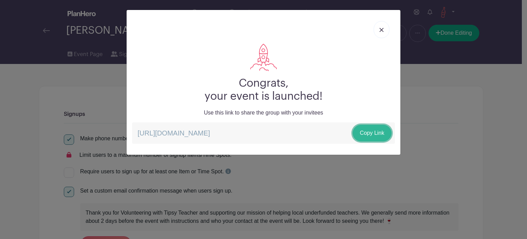
click at [372, 133] on link "Copy Link" at bounding box center [372, 133] width 39 height 16
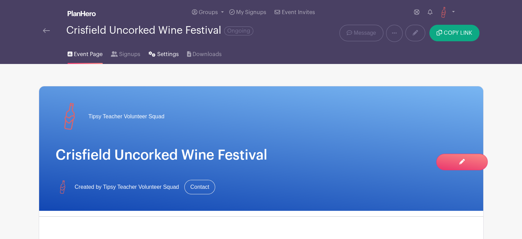
click at [157, 53] on span "Settings" at bounding box center [168, 54] width 22 height 8
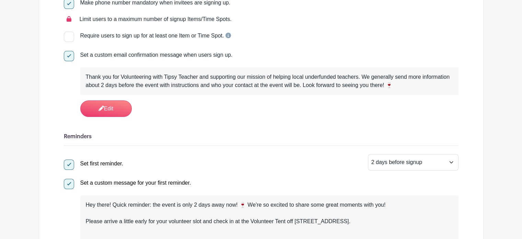
scroll to position [137, 0]
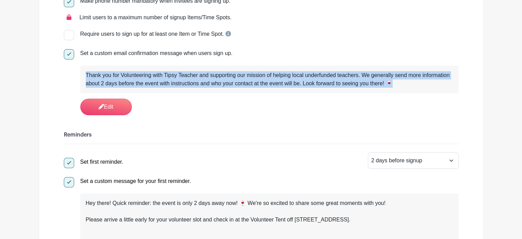
drag, startPoint x: 393, startPoint y: 83, endPoint x: 84, endPoint y: 76, distance: 308.6
click at [84, 76] on div "Thank you for Volunteering with Tipsy Teacher and supporting our mission of hel…" at bounding box center [269, 79] width 378 height 27
copy div "Thank you for Volunteering with Tipsy Teacher and supporting our mission of hel…"
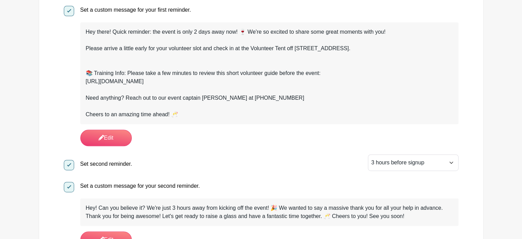
scroll to position [309, 0]
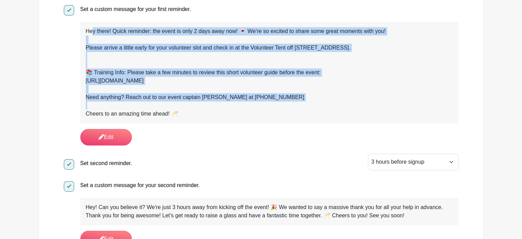
drag, startPoint x: 175, startPoint y: 108, endPoint x: 93, endPoint y: 30, distance: 113.4
click at [93, 30] on div "Hey there! Quick reminder: the event is only 2 days away now! 🍷 We're so excite…" at bounding box center [269, 72] width 367 height 91
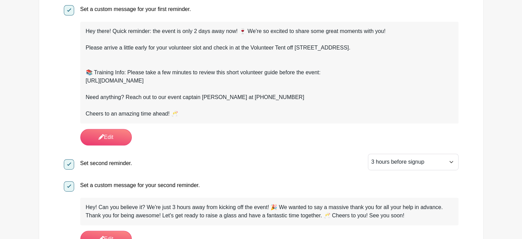
click at [182, 113] on div "Cheers to an amazing time ahead! 🥂" at bounding box center [269, 113] width 367 height 8
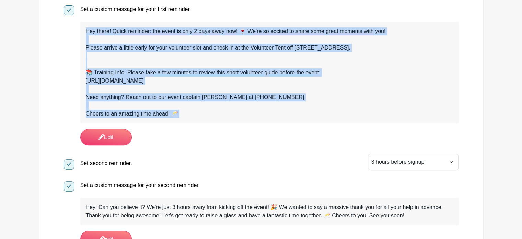
drag, startPoint x: 181, startPoint y: 113, endPoint x: 91, endPoint y: 30, distance: 122.9
click at [91, 30] on div "Hey there! Quick reminder: the event is only 2 days away now! 🍷 We're so excite…" at bounding box center [269, 72] width 367 height 91
copy div "Hey there! Quick reminder: the event is only 2 days away now! 🍷 We're so excite…"
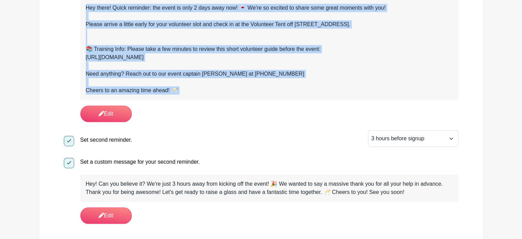
scroll to position [412, 0]
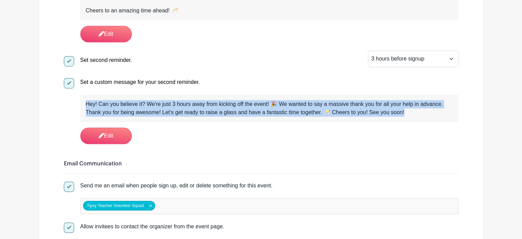
drag, startPoint x: 390, startPoint y: 117, endPoint x: 82, endPoint y: 103, distance: 308.5
click at [82, 103] on div "Hey! Can you believe it? We're just 3 hours away from kicking off the event! 🎉 …" at bounding box center [269, 107] width 378 height 27
copy div "Hey! Can you believe it? We're just 3 hours away from kicking off the event! 🎉 …"
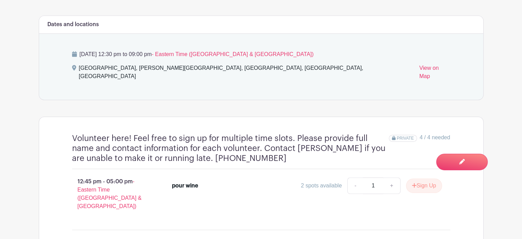
scroll to position [302, 0]
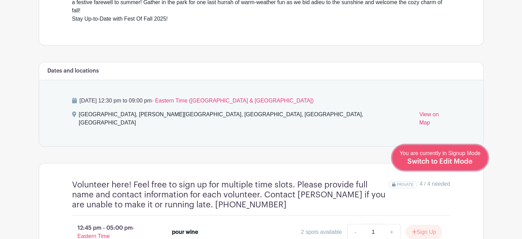
click at [453, 156] on span "You are currently in Signup Mode Switch to Edit Mode" at bounding box center [439, 157] width 81 height 14
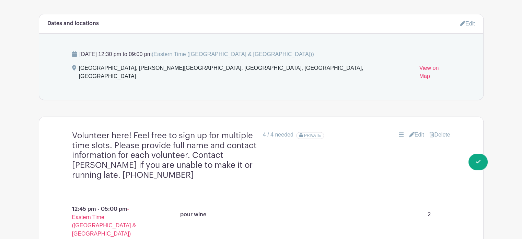
scroll to position [378, 0]
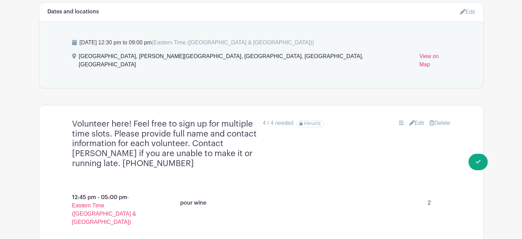
click at [413, 119] on link "Edit" at bounding box center [416, 123] width 15 height 8
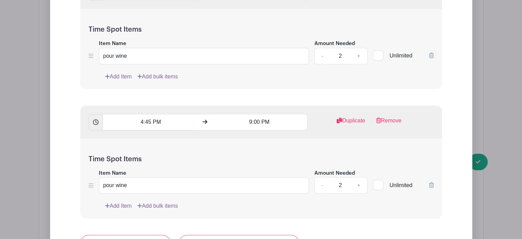
scroll to position [652, 0]
